Goal: Transaction & Acquisition: Subscribe to service/newsletter

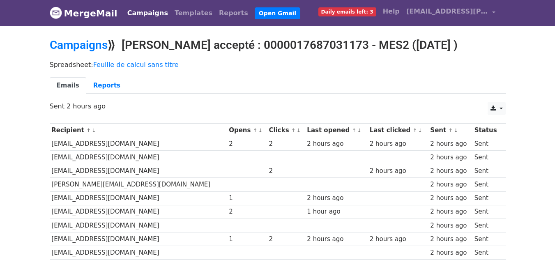
click at [231, 85] on ul "Emails Reports" at bounding box center [278, 85] width 456 height 17
click at [360, 14] on span "Daily emails left: 3" at bounding box center [347, 11] width 58 height 9
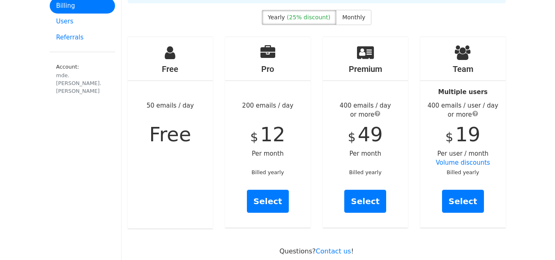
scroll to position [65, 0]
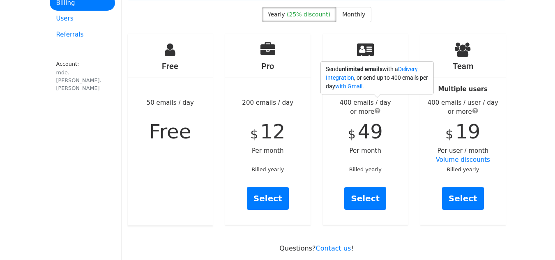
click at [377, 107] on span "submit" at bounding box center [377, 110] width 6 height 7
click at [344, 76] on link "Delivery Integration" at bounding box center [372, 73] width 92 height 15
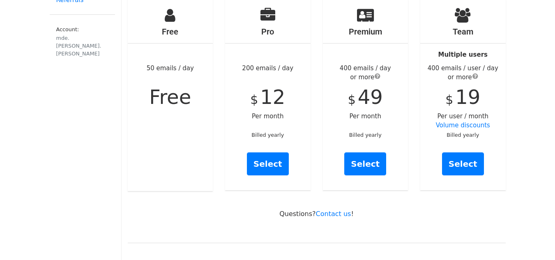
scroll to position [79, 0]
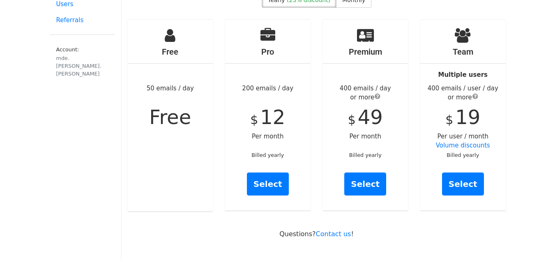
click at [475, 93] on span "submit" at bounding box center [475, 96] width 6 height 7
click at [367, 178] on link "Select" at bounding box center [365, 183] width 42 height 23
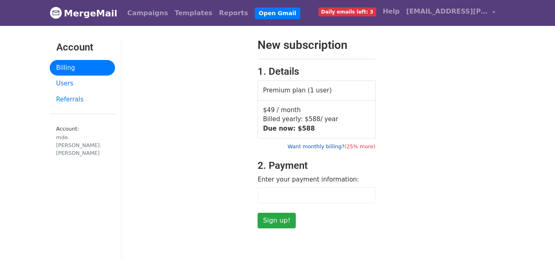
click at [325, 147] on link "Want monthly billing? (25% more)" at bounding box center [331, 146] width 88 height 6
